Goal: Navigation & Orientation: Find specific page/section

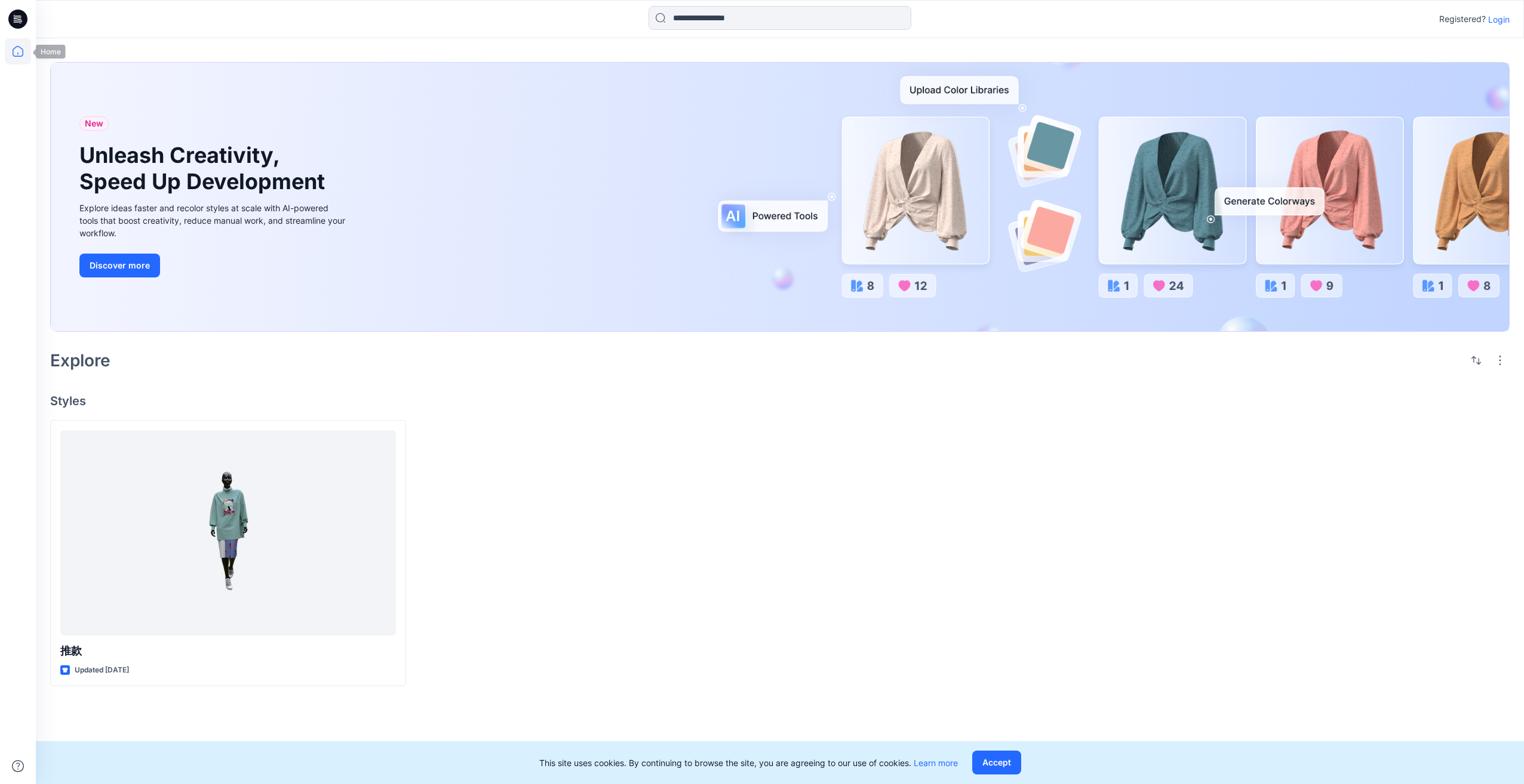
click at [20, 58] on icon at bounding box center [18, 51] width 26 height 26
click at [10, 119] on div at bounding box center [18, 410] width 26 height 746
drag, startPoint x: 15, startPoint y: 31, endPoint x: 19, endPoint y: 39, distance: 8.9
click at [16, 31] on icon at bounding box center [17, 19] width 19 height 38
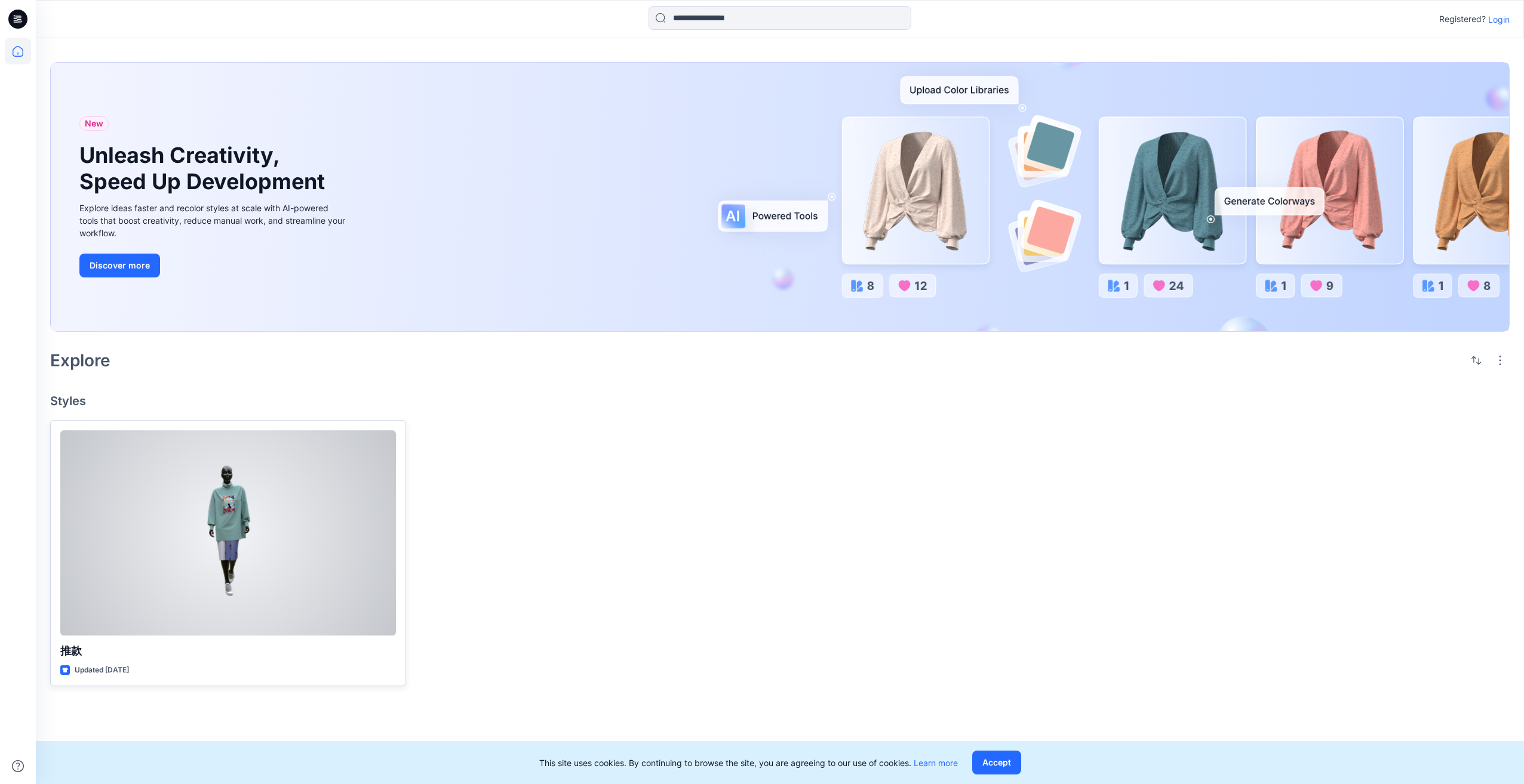
click at [155, 523] on div at bounding box center [228, 533] width 336 height 205
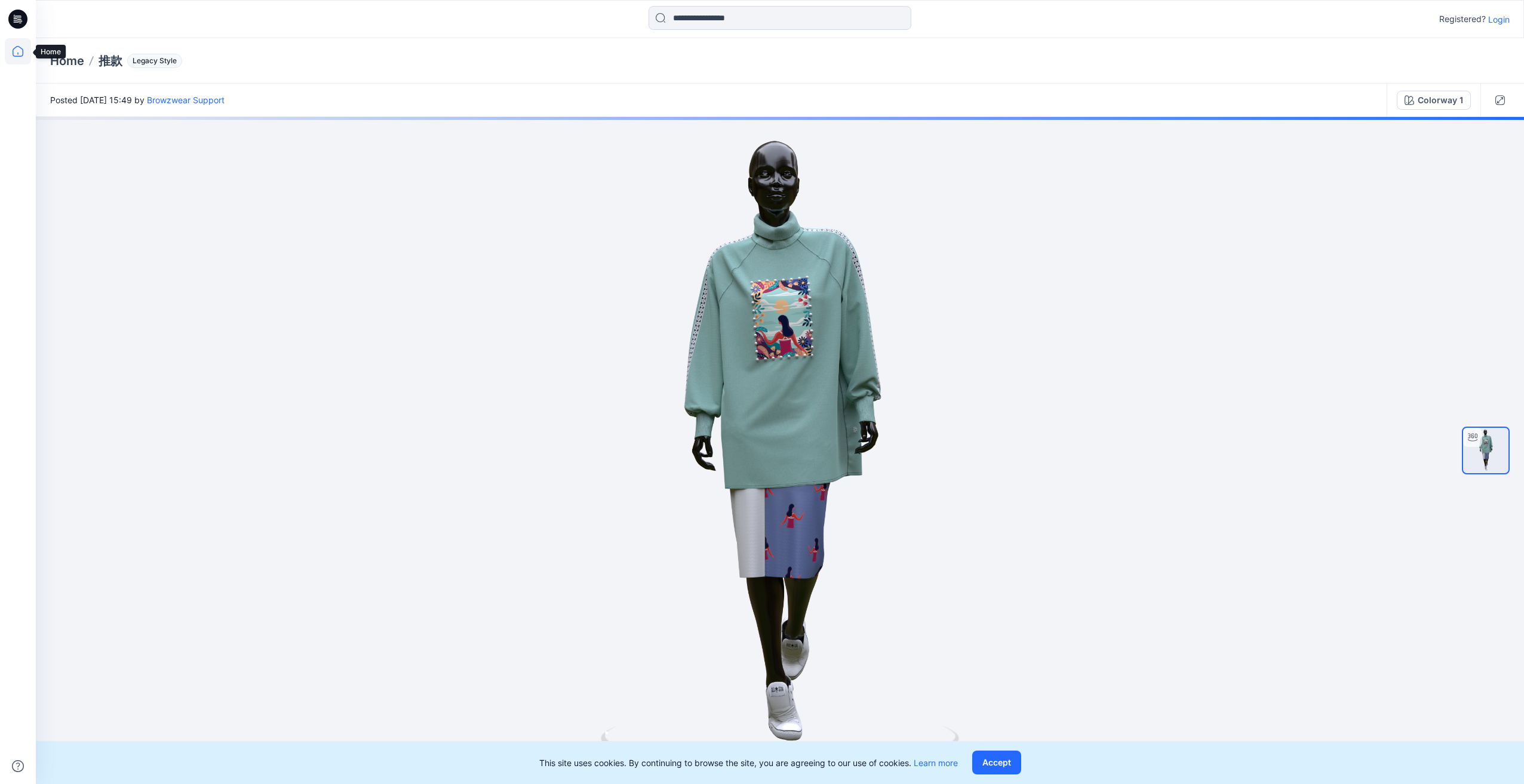
click at [22, 53] on icon at bounding box center [18, 51] width 26 height 26
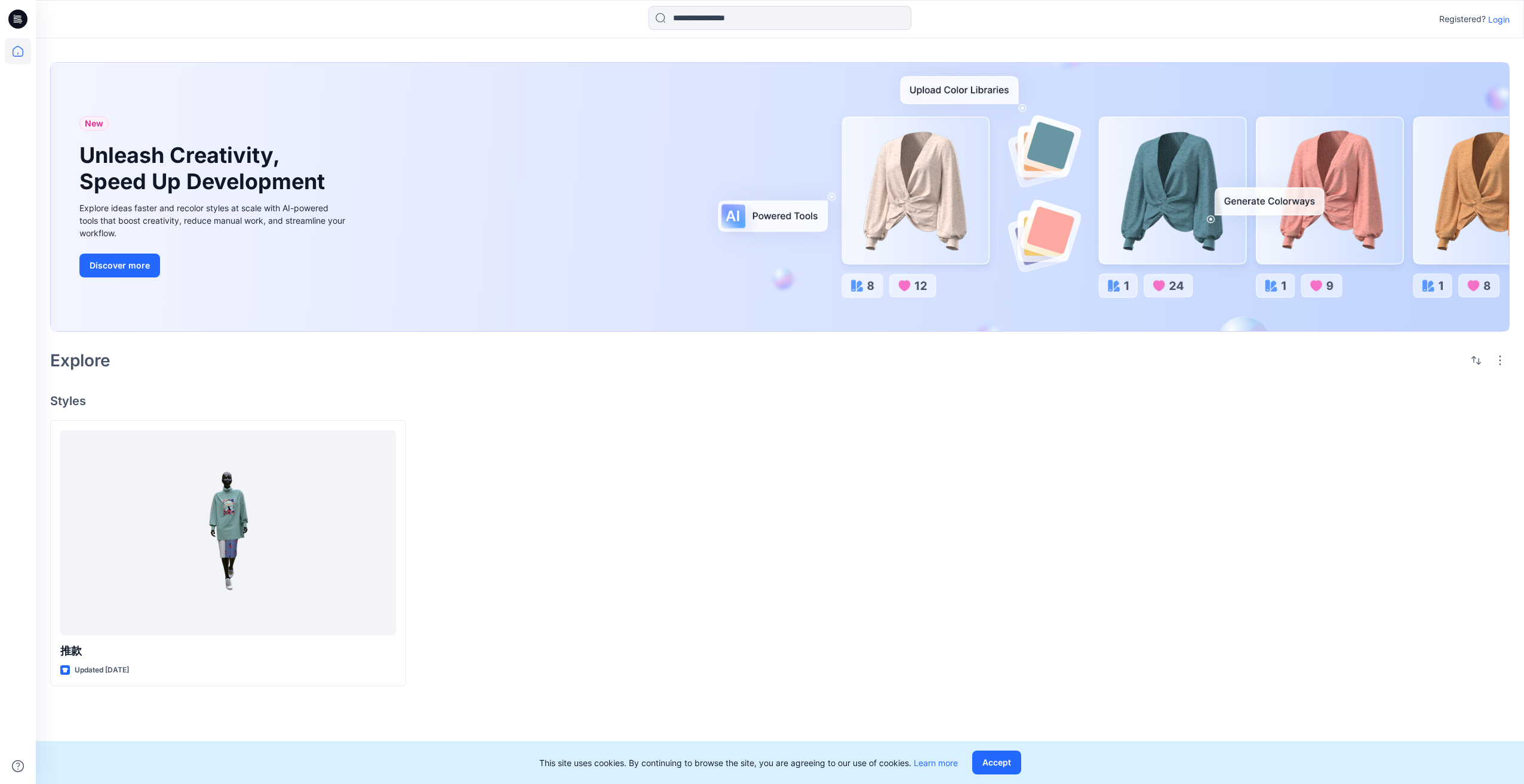
click at [14, 20] on icon at bounding box center [17, 19] width 19 height 19
drag, startPoint x: 80, startPoint y: 372, endPoint x: 593, endPoint y: 70, distance: 595.3
click at [83, 370] on div "Explore" at bounding box center [779, 361] width 1459 height 29
click at [1495, 22] on p "Login" at bounding box center [1499, 19] width 22 height 13
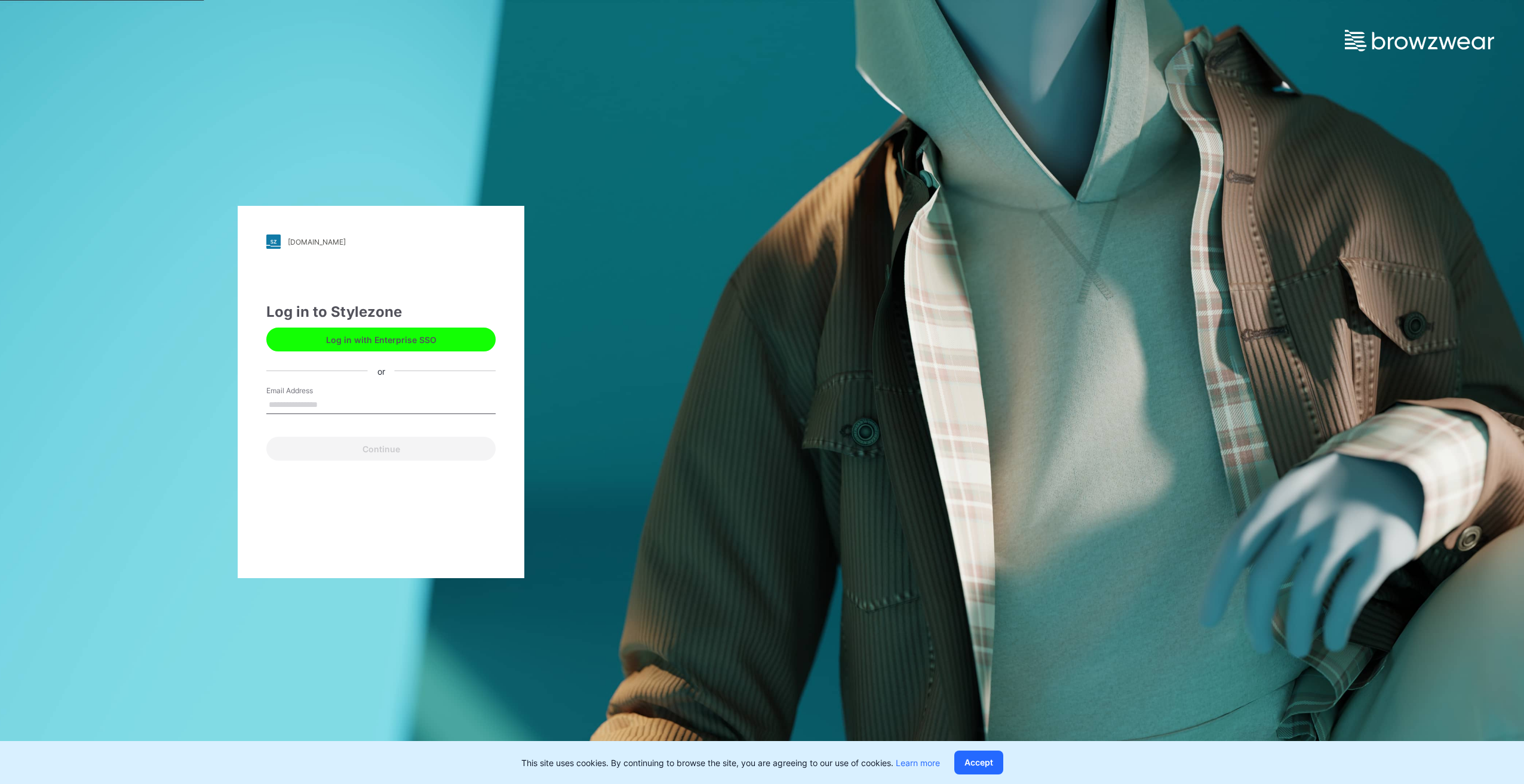
click at [355, 398] on input "Email Address" at bounding box center [381, 405] width 229 height 18
type input "**********"
click at [344, 459] on button "Continue" at bounding box center [381, 449] width 229 height 24
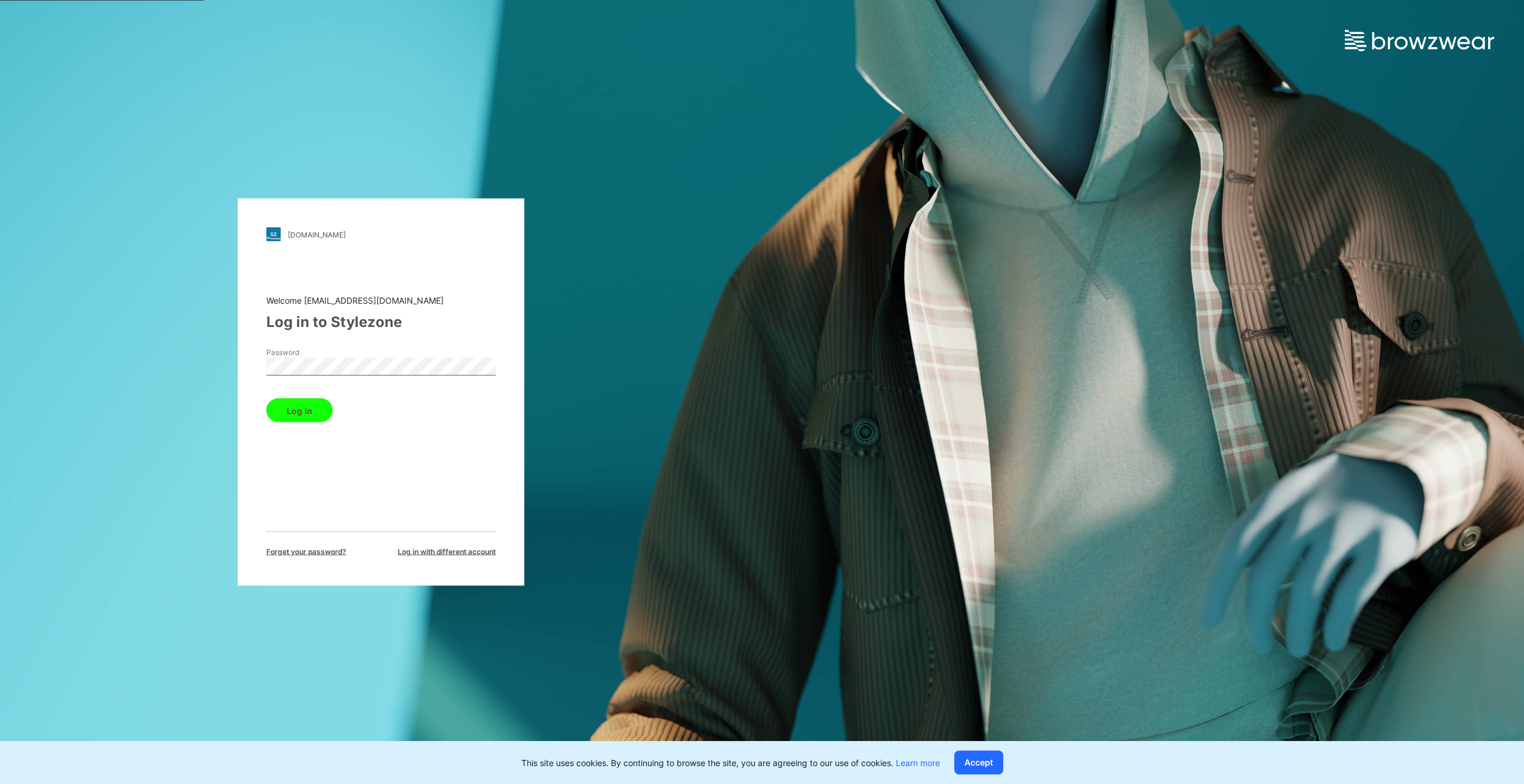
click at [313, 413] on button "Log in" at bounding box center [299, 410] width 67 height 24
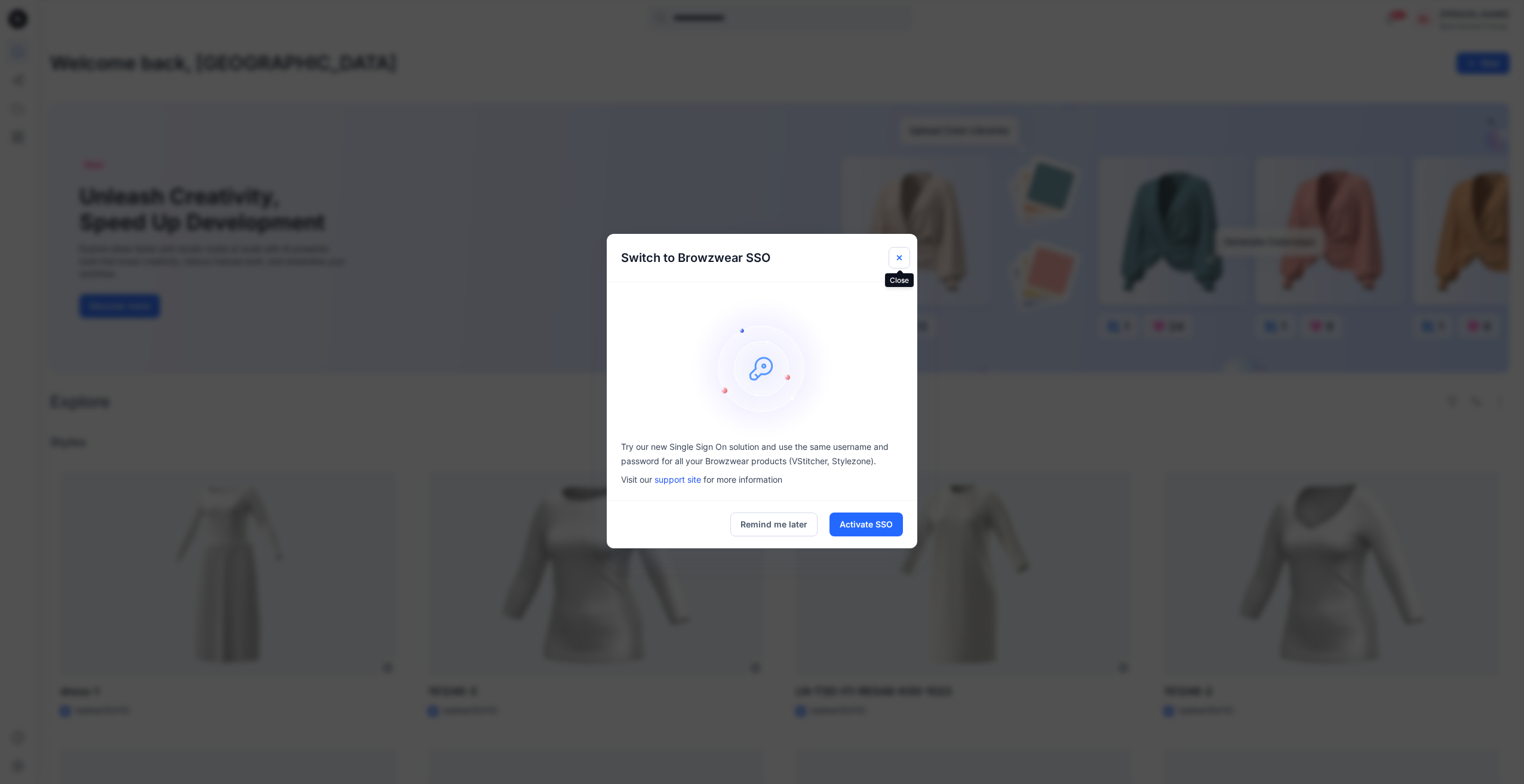
click at [897, 253] on icon "Close" at bounding box center [900, 258] width 10 height 10
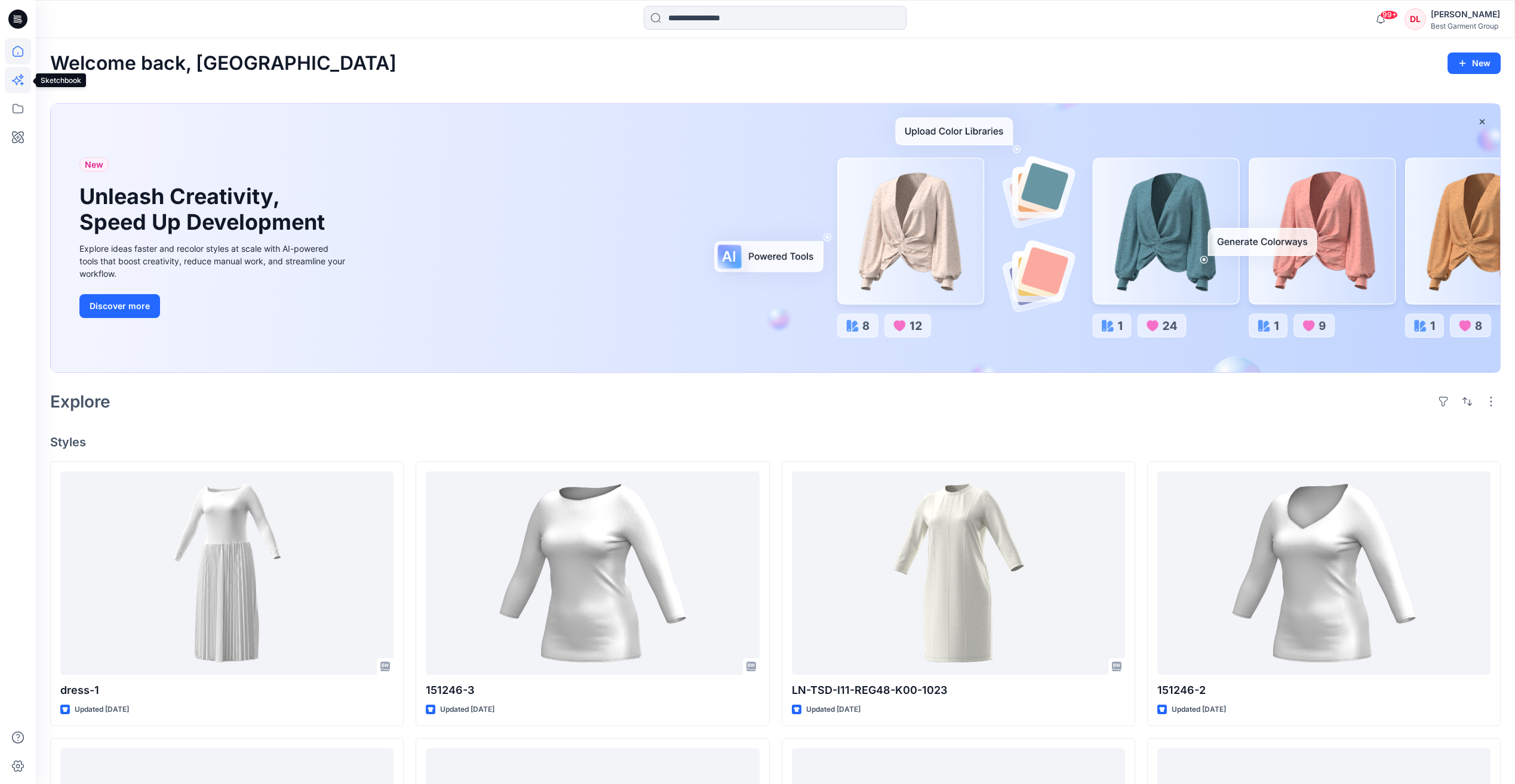
click at [16, 85] on icon at bounding box center [18, 80] width 26 height 26
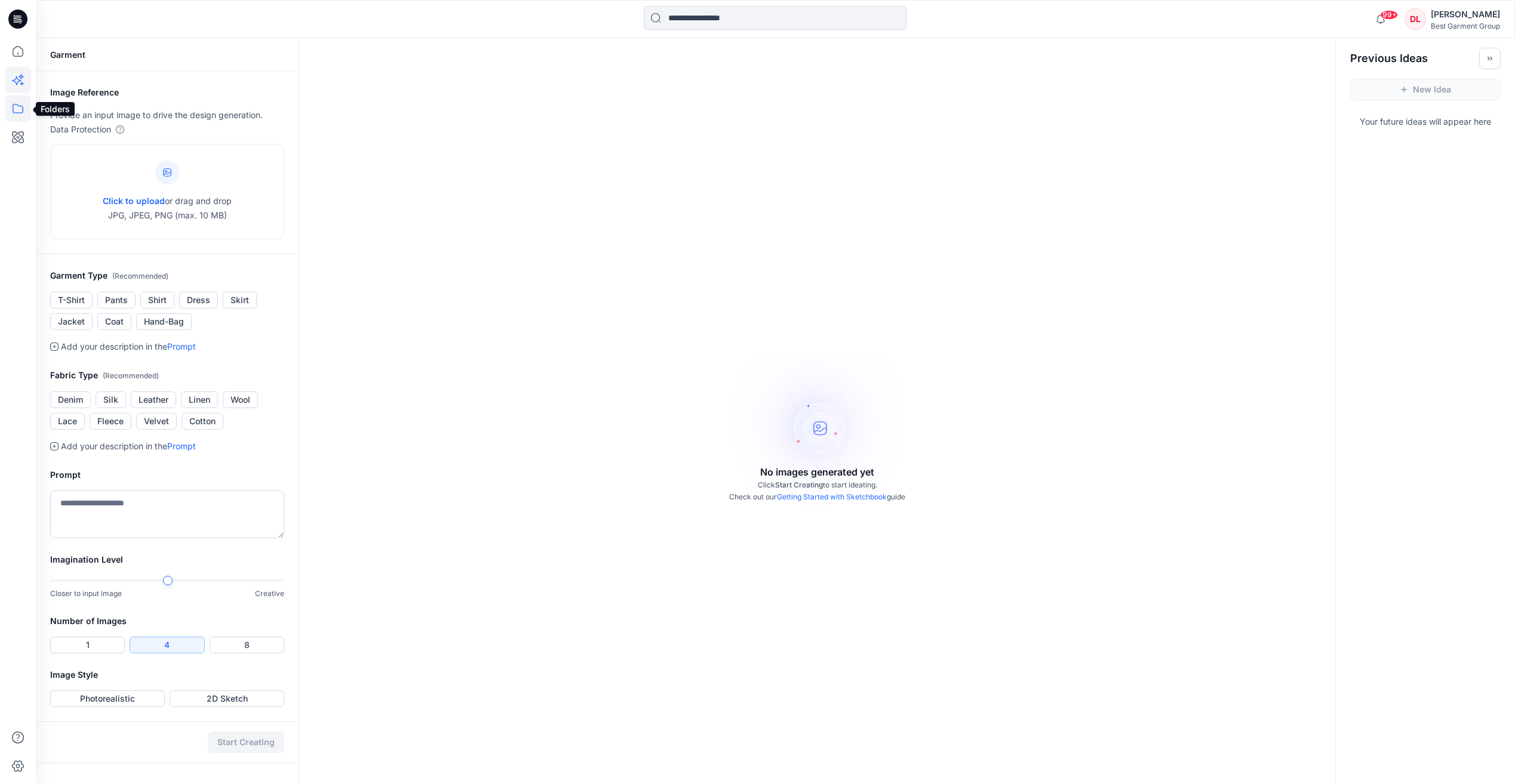
click at [16, 99] on icon at bounding box center [18, 109] width 26 height 26
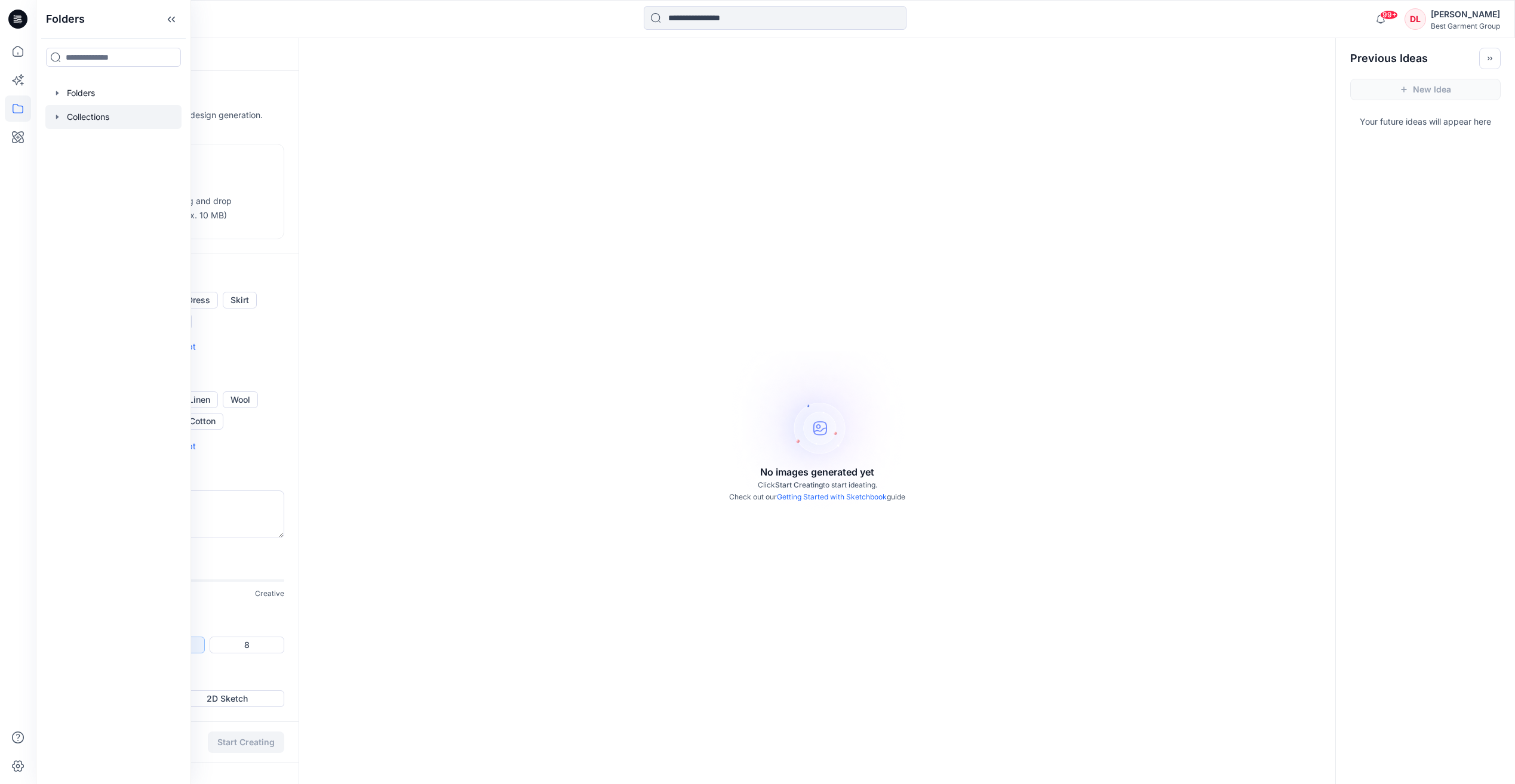
click at [102, 114] on div at bounding box center [114, 117] width 137 height 24
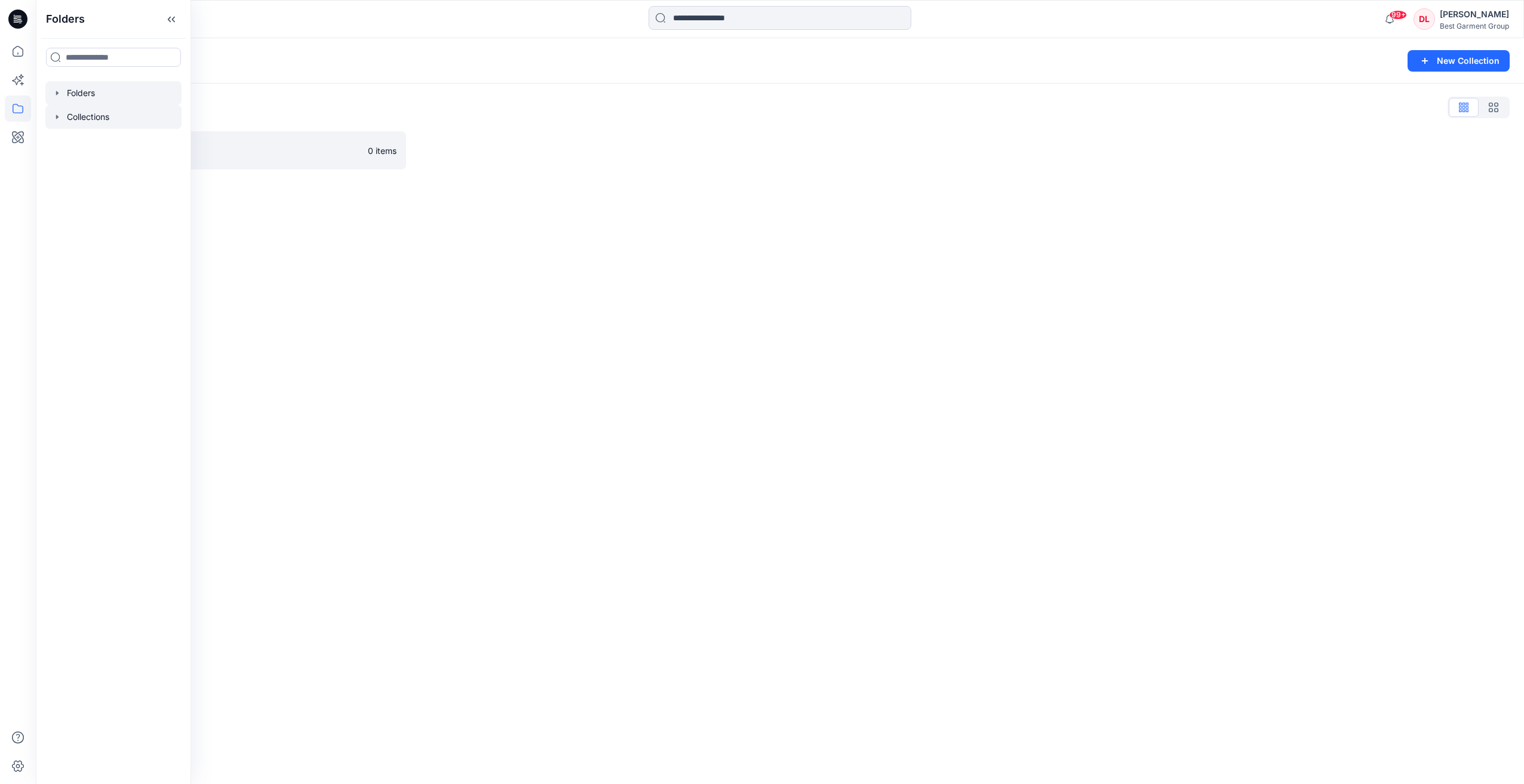
click at [132, 98] on div at bounding box center [114, 93] width 137 height 24
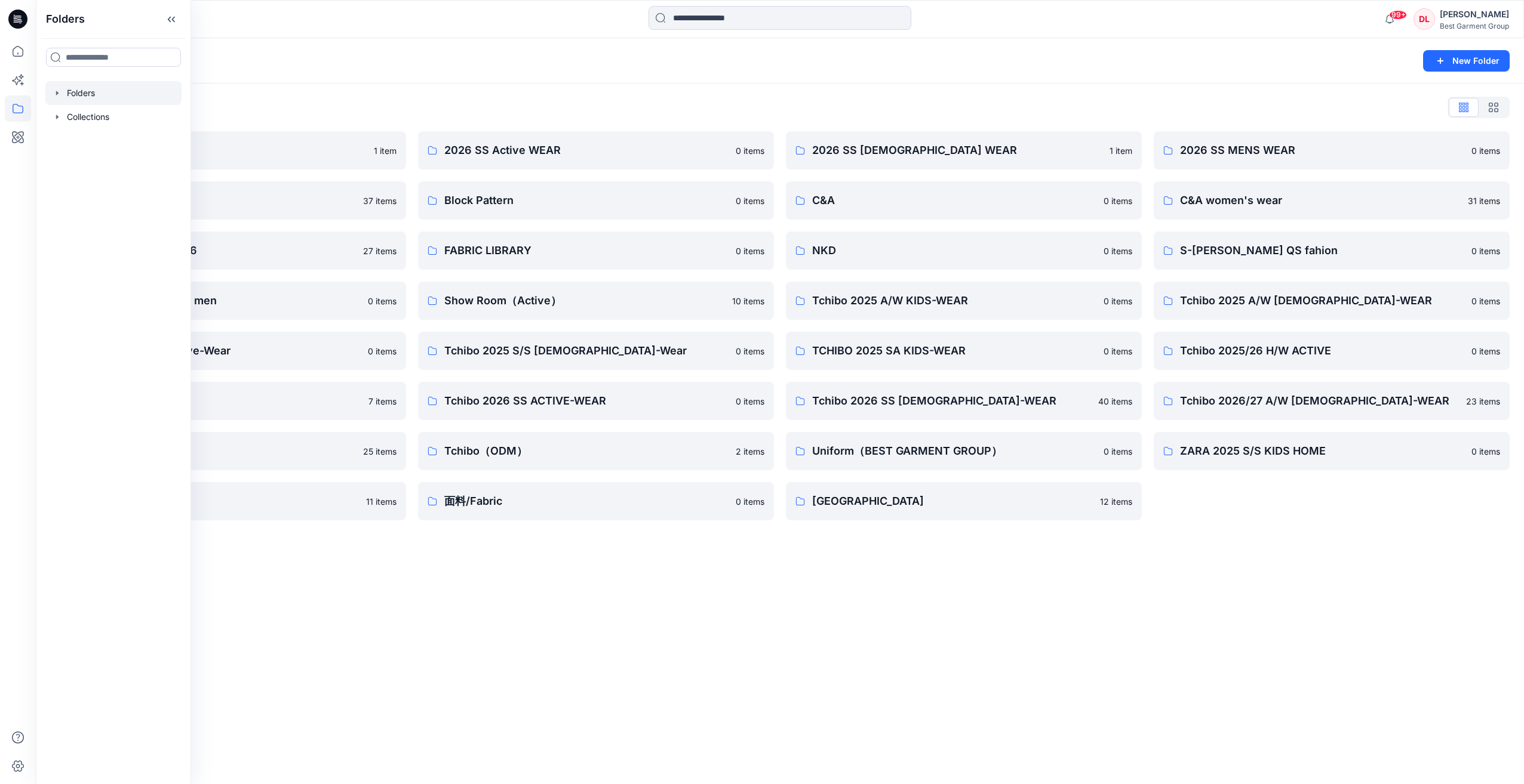
click at [604, 530] on div "Folders List 2026 Kid （ZARA） 1 item 26Soliver 37 items C&A_Ladieswear_SS26 27 i…" at bounding box center [779, 309] width 1488 height 451
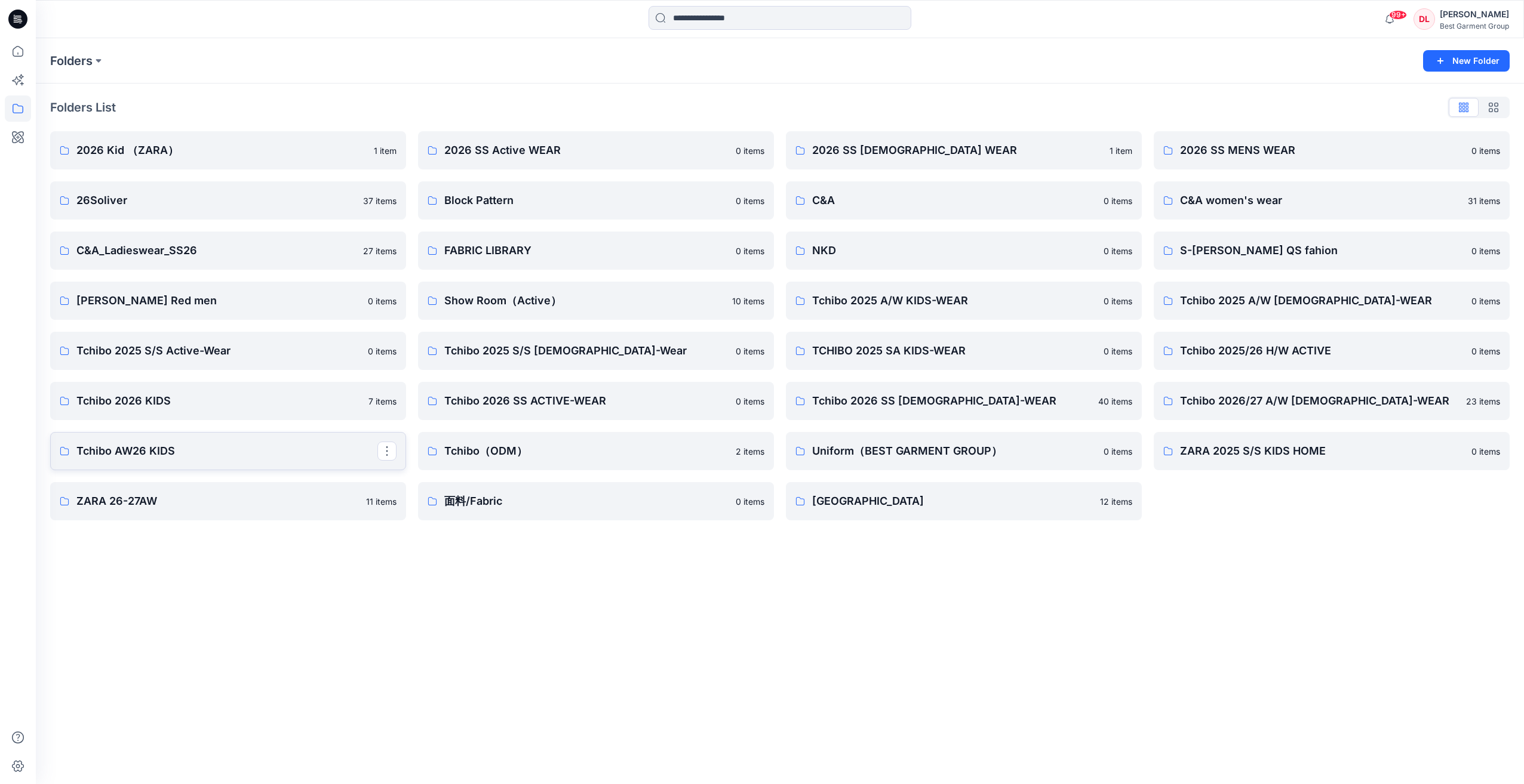
click at [205, 450] on p "Tchibo AW26 KIDS" at bounding box center [227, 451] width 301 height 17
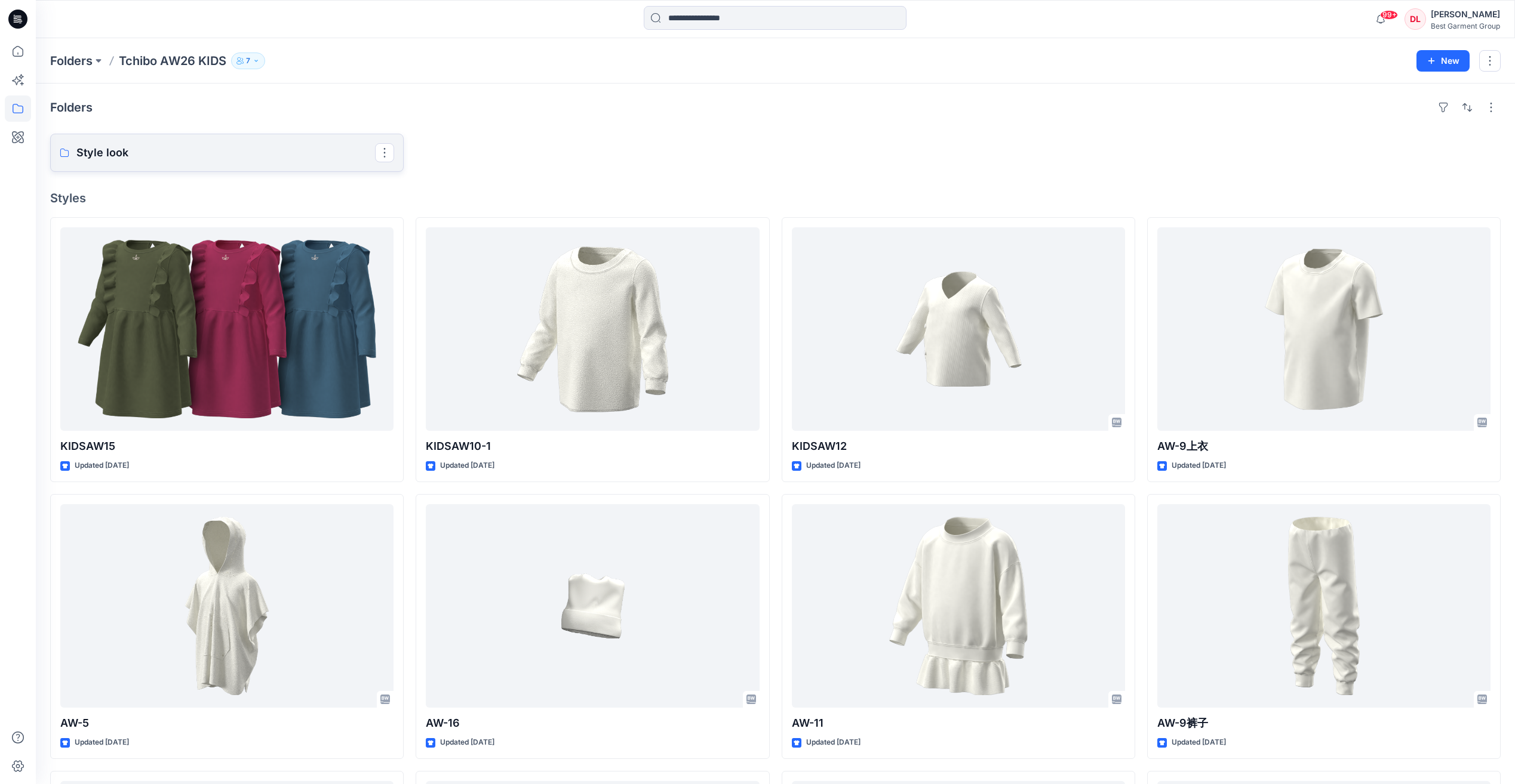
click at [217, 157] on p "Style look" at bounding box center [226, 152] width 299 height 17
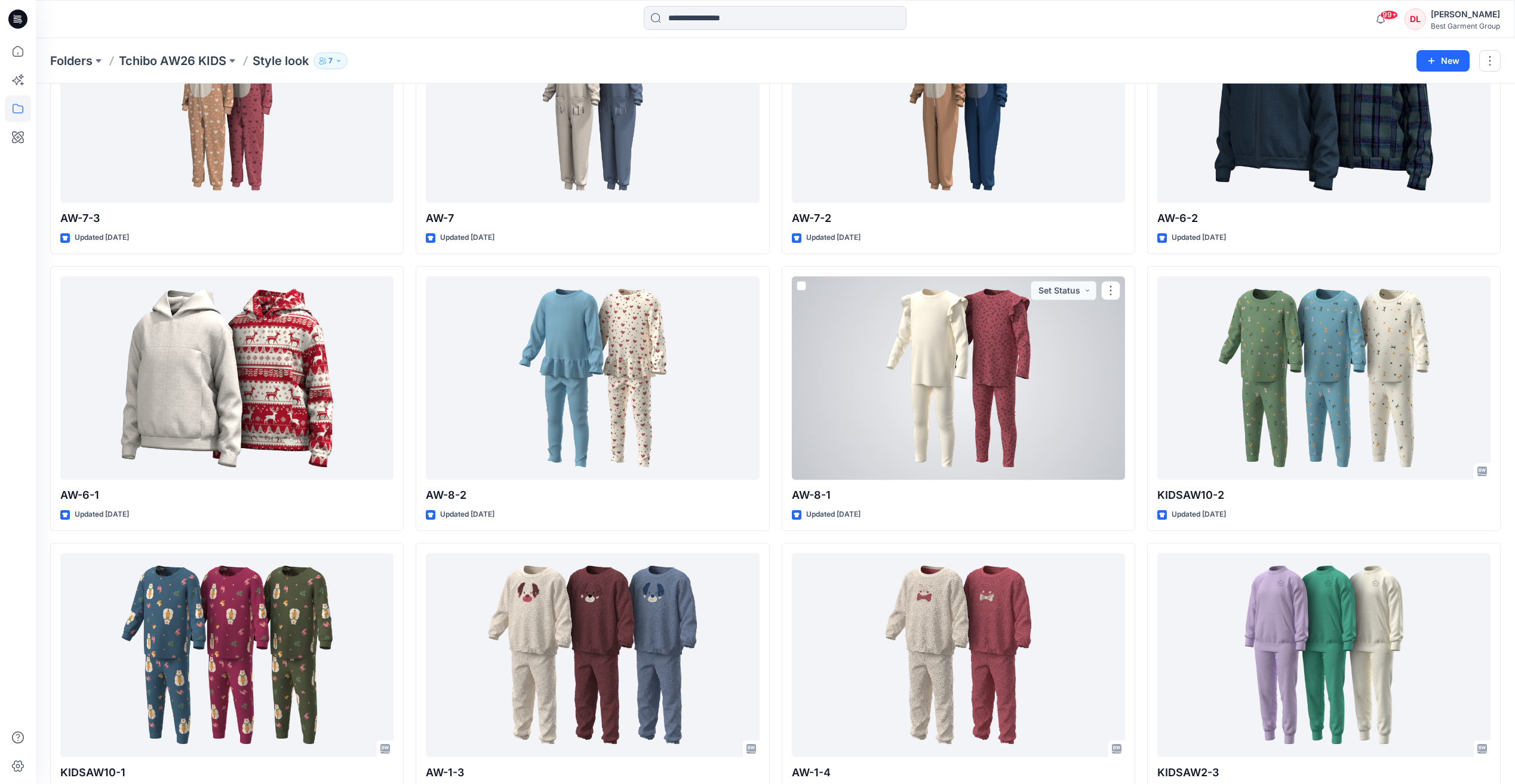
scroll to position [107, 0]
